Goal: Task Accomplishment & Management: Use online tool/utility

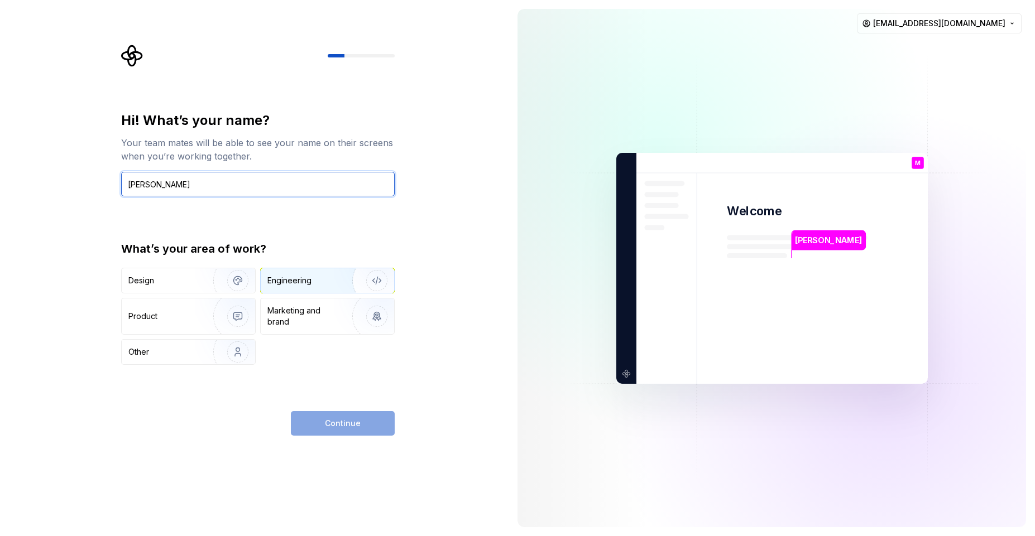
type input "[PERSON_NAME]"
click at [338, 279] on img "button" at bounding box center [369, 280] width 71 height 75
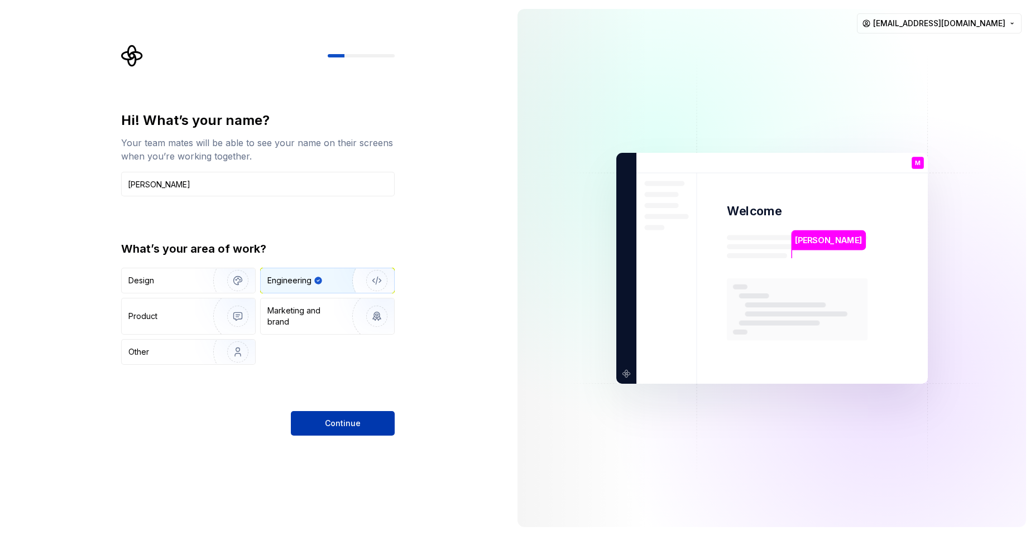
click at [348, 425] on span "Continue" at bounding box center [343, 423] width 36 height 11
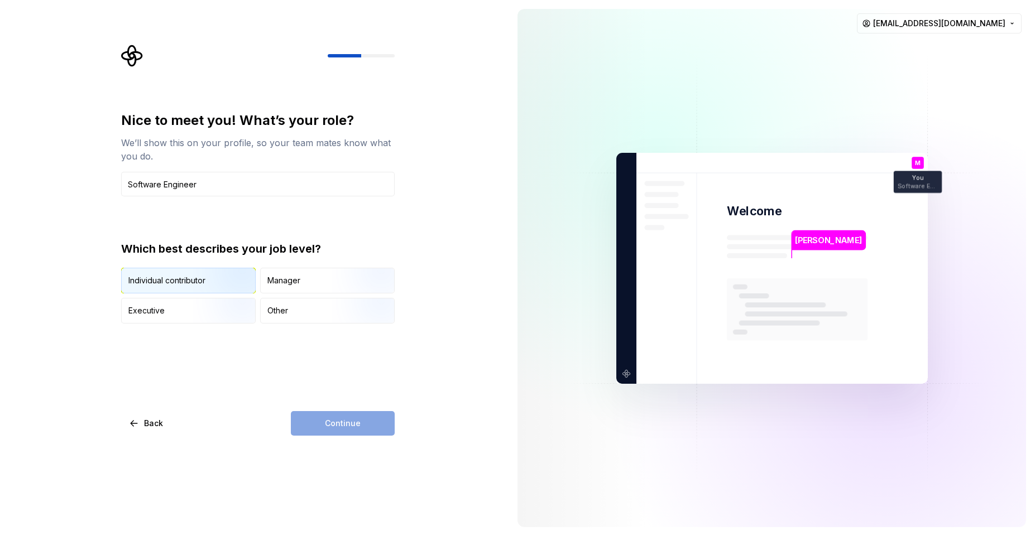
type input "Software Engineer"
click at [207, 285] on img "button" at bounding box center [228, 294] width 71 height 75
click at [338, 421] on span "Continue" at bounding box center [343, 423] width 36 height 11
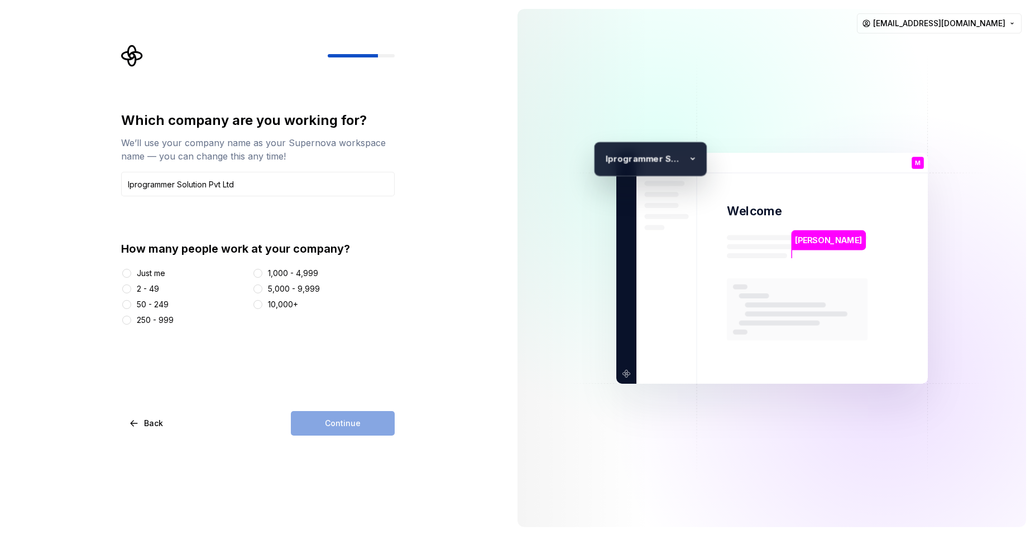
type input "Iprogrammer Solution Pvt Ltd"
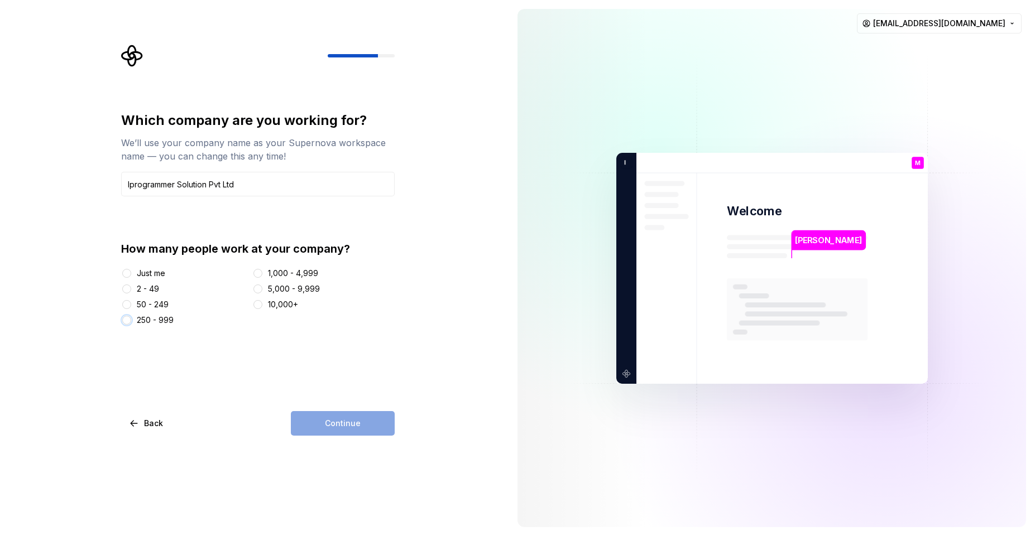
click at [125, 322] on button "250 - 999" at bounding box center [126, 320] width 9 height 9
click at [348, 422] on span "Continue" at bounding box center [343, 423] width 36 height 11
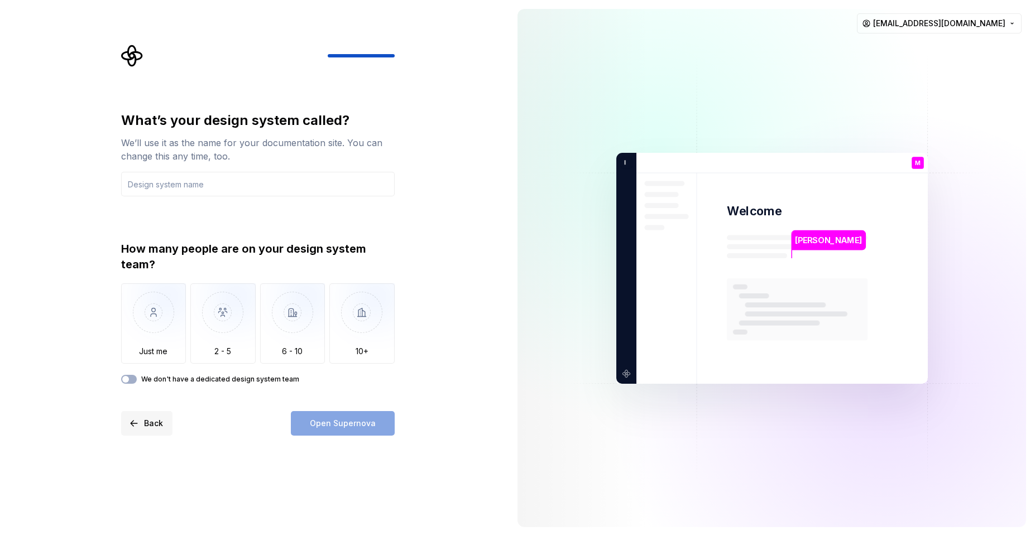
click at [139, 424] on button "Back" at bounding box center [146, 423] width 51 height 25
click at [133, 425] on button "Back" at bounding box center [146, 423] width 51 height 25
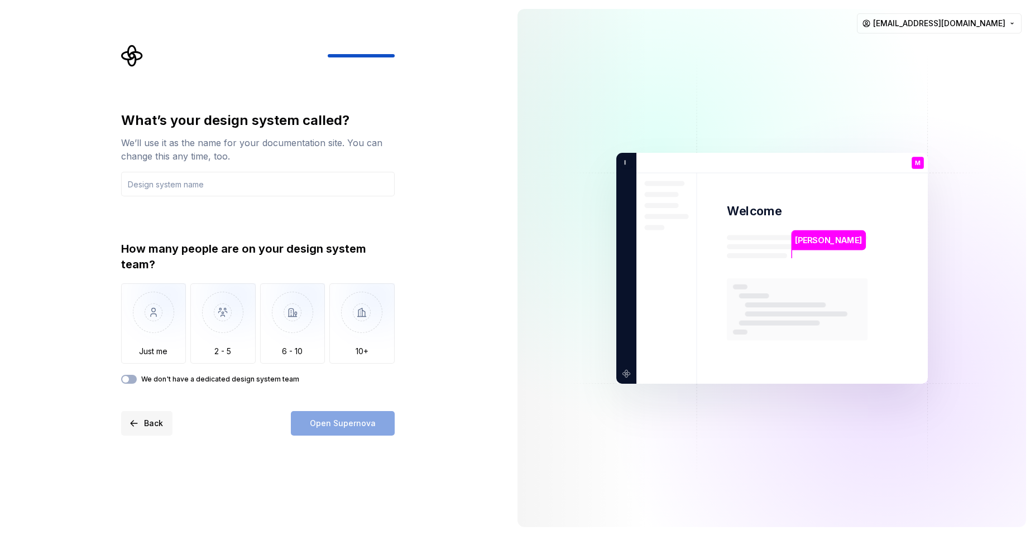
click at [133, 425] on button "Back" at bounding box center [146, 423] width 51 height 25
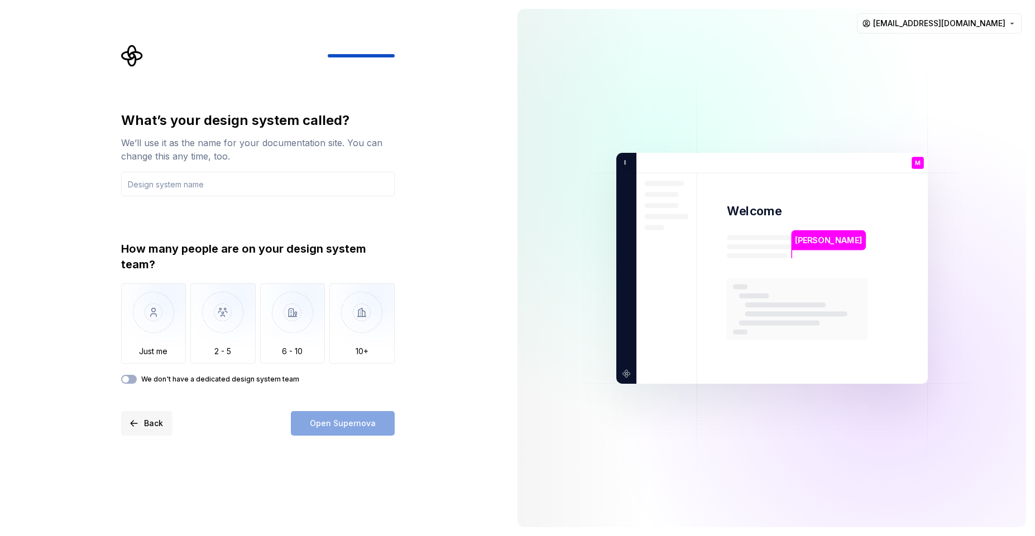
click at [133, 425] on button "Back" at bounding box center [146, 423] width 51 height 25
click at [207, 187] on input "text" at bounding box center [258, 184] width 274 height 25
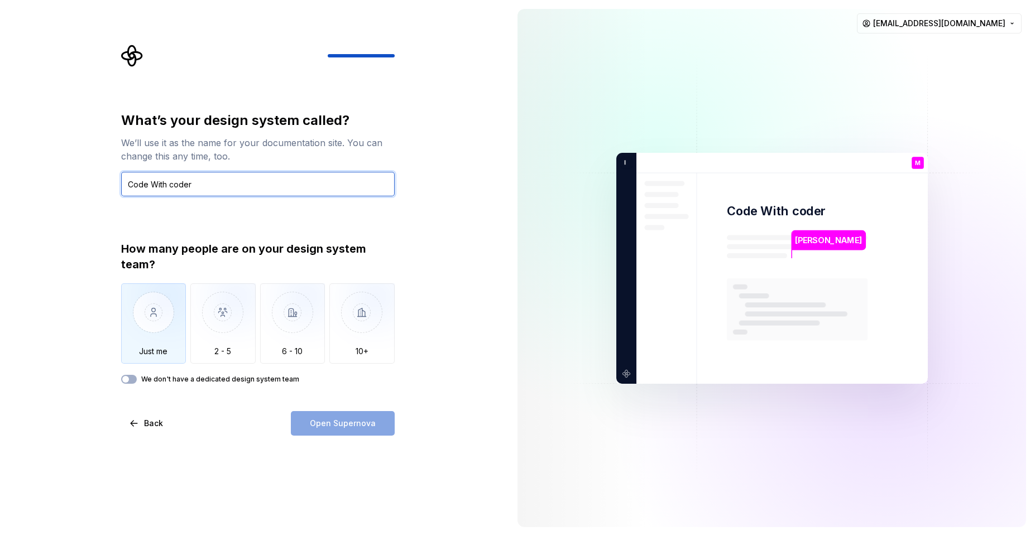
type input "Code With coder"
click at [164, 332] on img "button" at bounding box center [153, 321] width 65 height 75
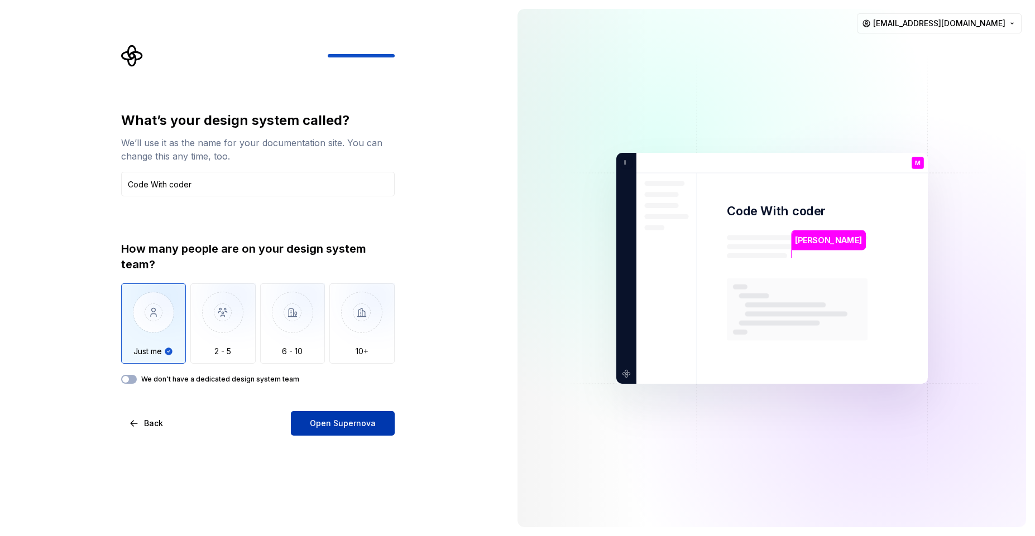
click at [329, 429] on button "Open Supernova" at bounding box center [343, 423] width 104 height 25
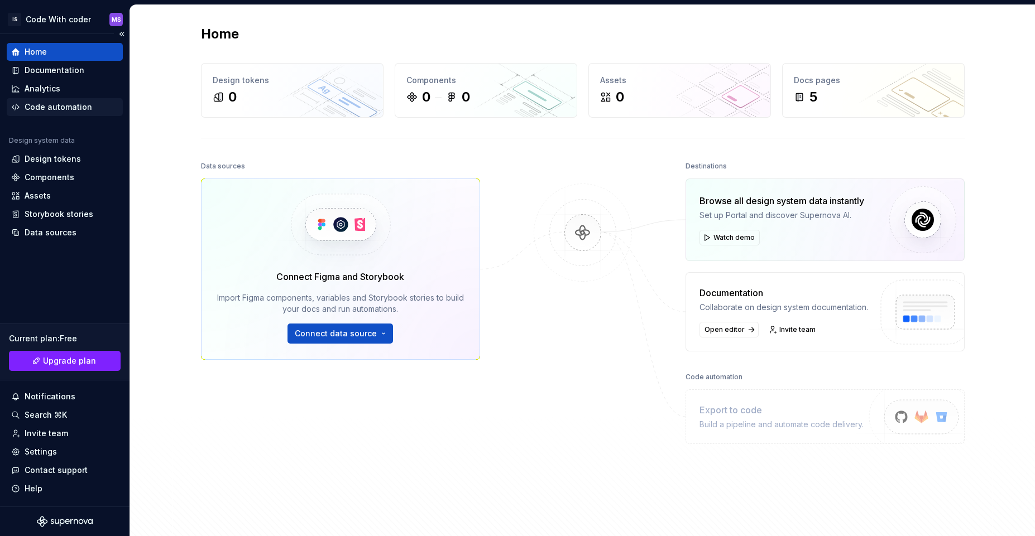
click at [77, 111] on div "Code automation" at bounding box center [59, 107] width 68 height 11
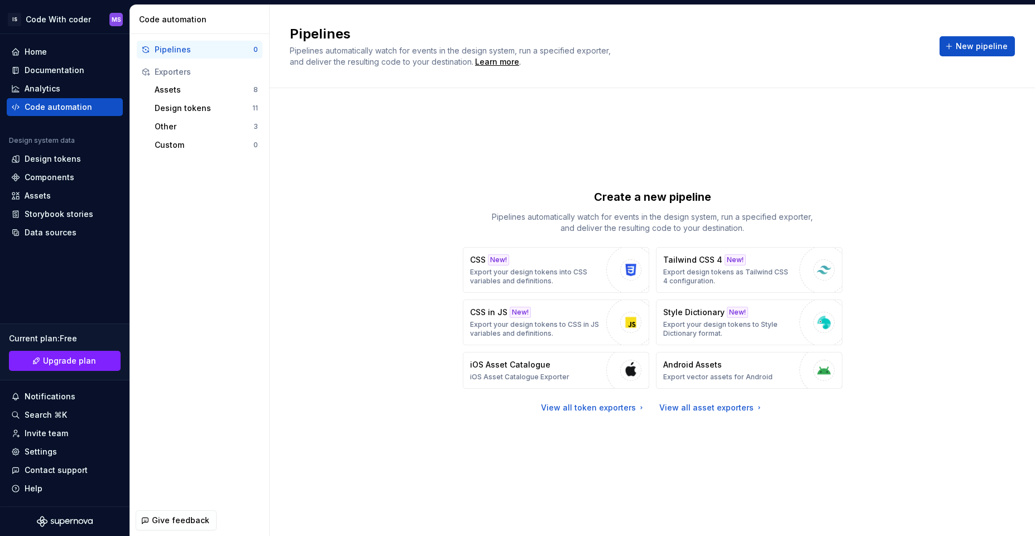
click at [191, 70] on div "Exporters" at bounding box center [206, 71] width 103 height 11
click at [55, 54] on div "Home" at bounding box center [64, 51] width 107 height 11
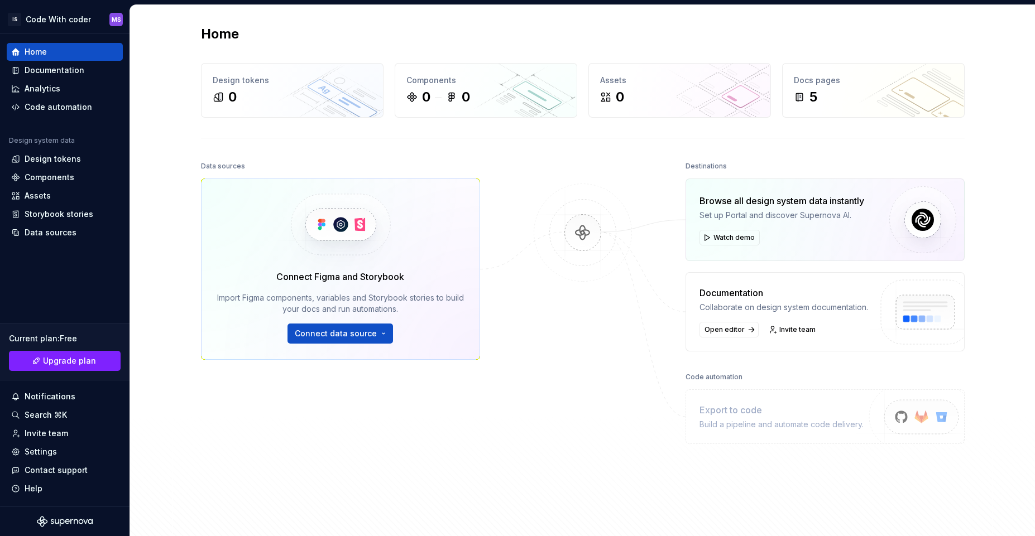
click at [430, 243] on div "Connect Figma and Storybook Import Figma components, variables and Storybook st…" at bounding box center [340, 269] width 279 height 181
click at [338, 332] on span "Connect data source" at bounding box center [336, 333] width 82 height 11
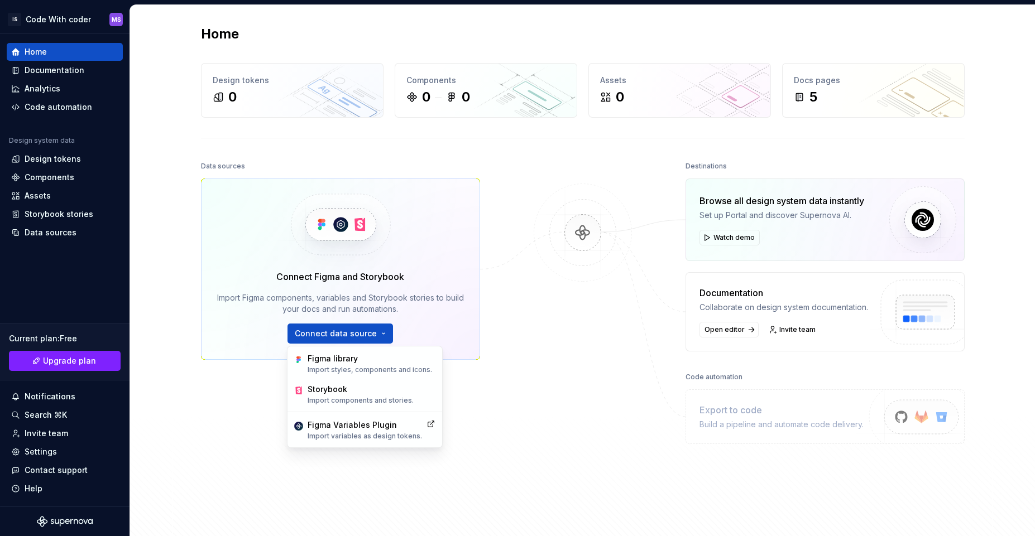
click at [488, 392] on div "Data sources Connect Figma and Storybook Import Figma components, variables and…" at bounding box center [583, 342] width 764 height 367
